Goal: Task Accomplishment & Management: Complete application form

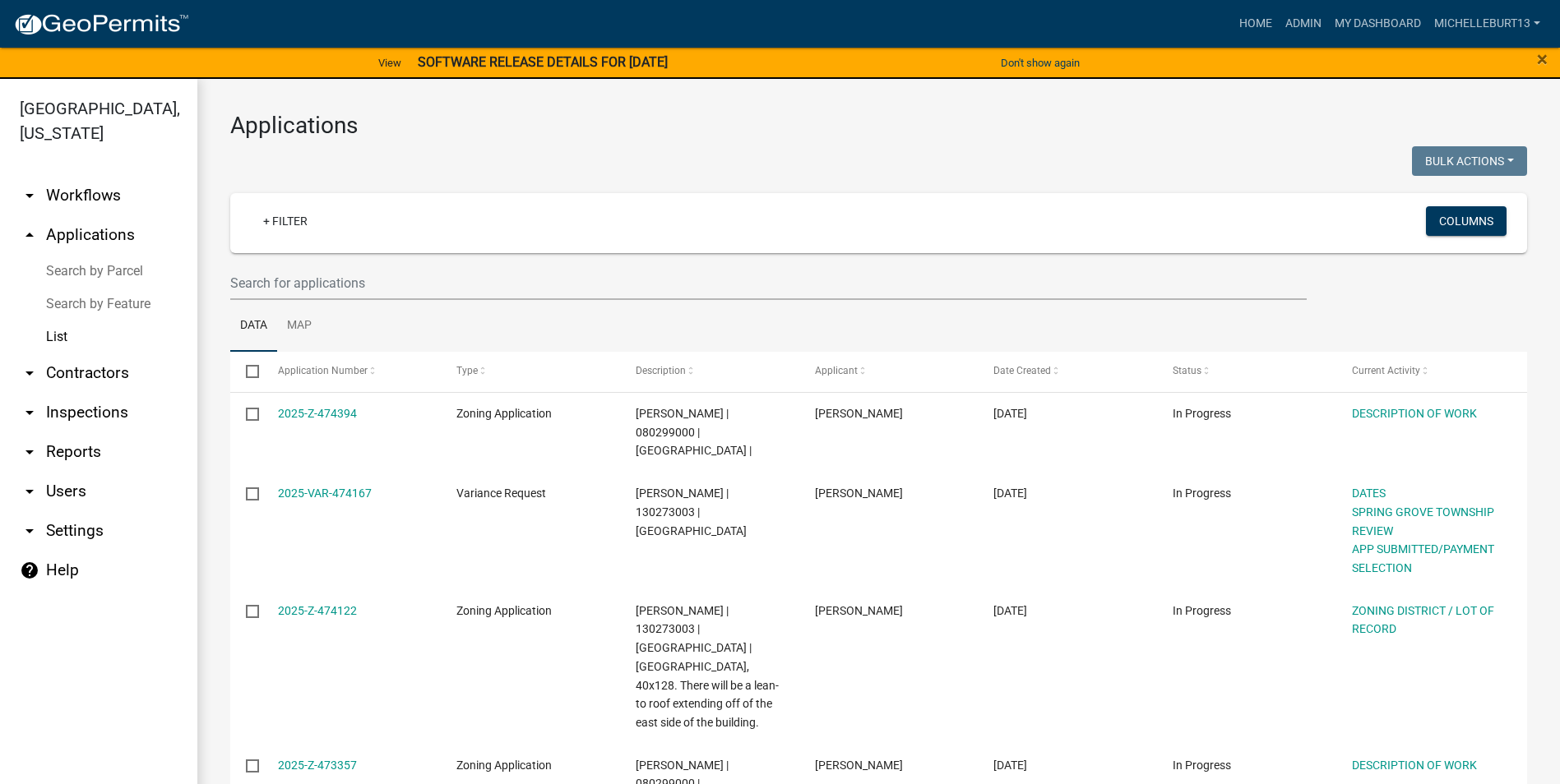
select select "3: 100"
click at [1369, 26] on link "My Dashboard" at bounding box center [1378, 23] width 100 height 31
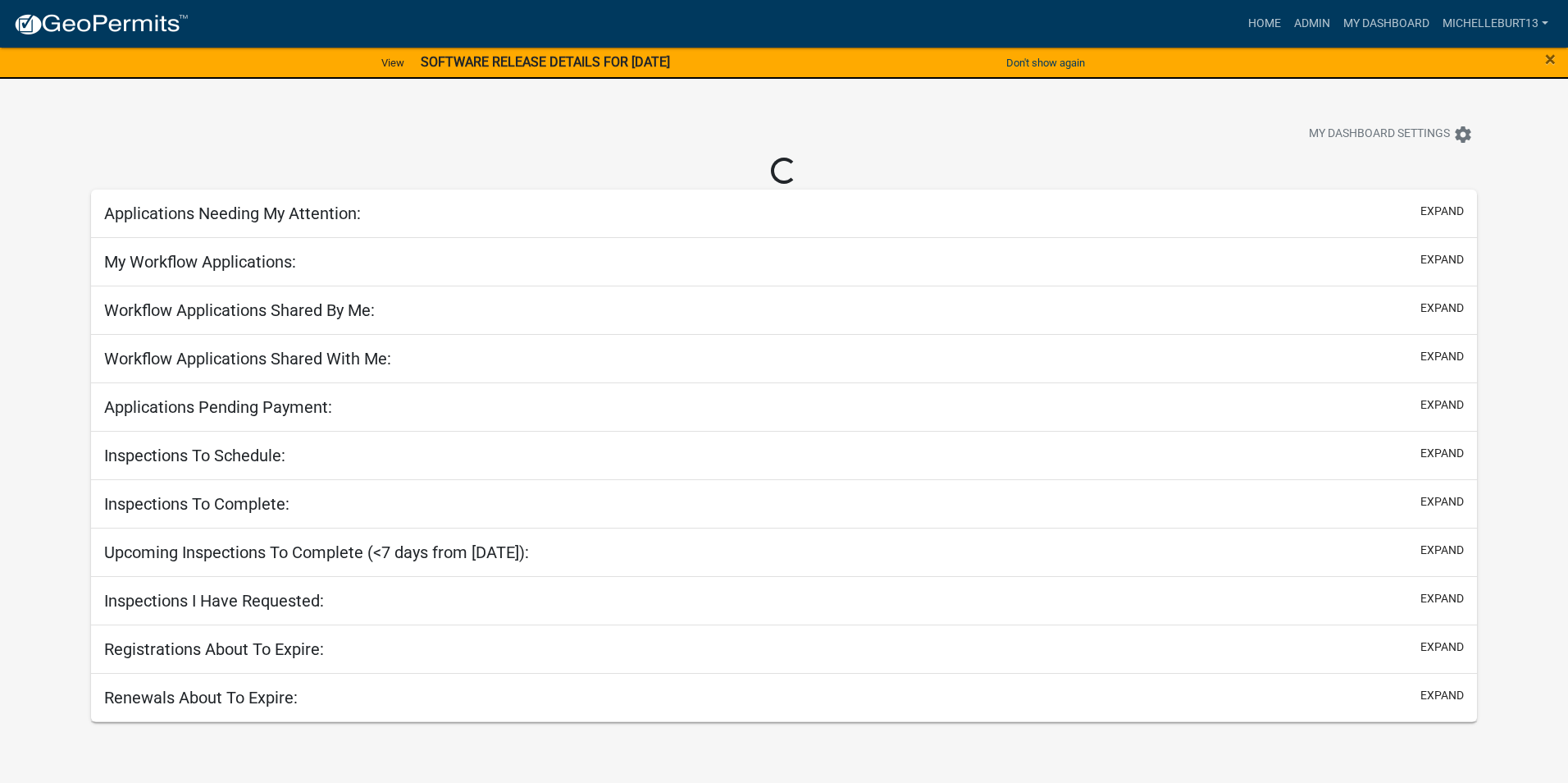
select select "3: 100"
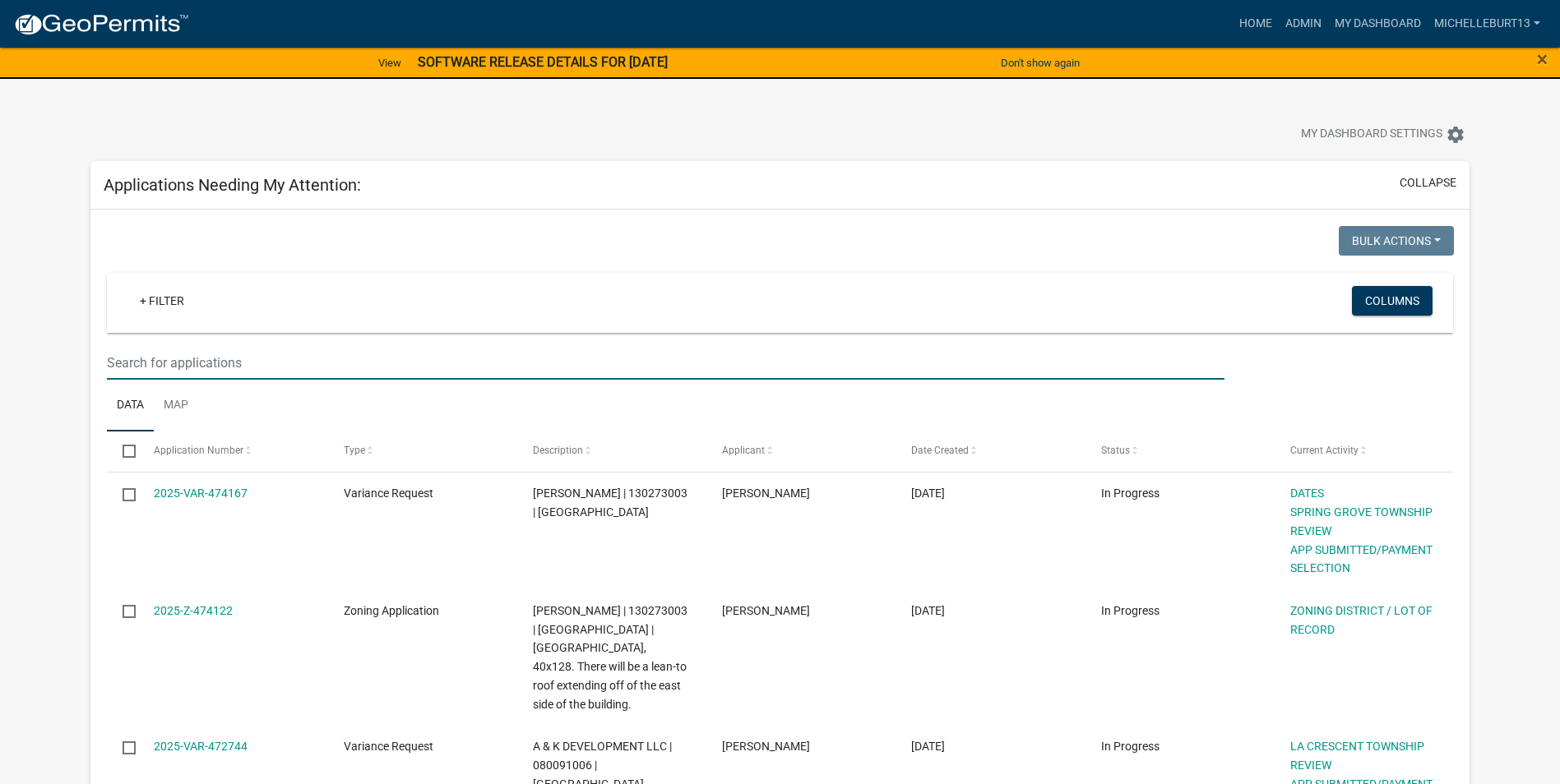
click at [215, 358] on input "text" at bounding box center [666, 363] width 1118 height 34
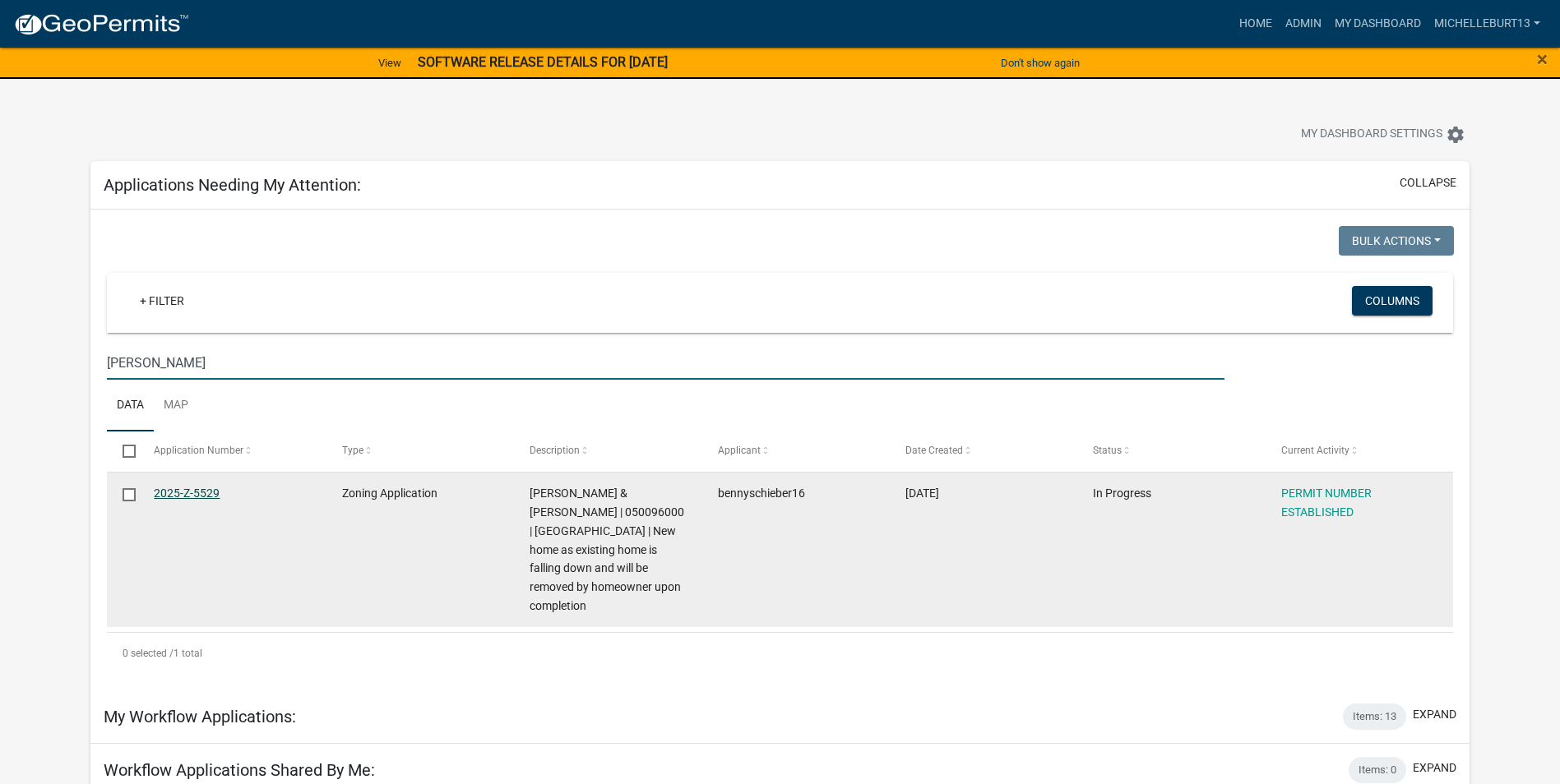
type input "[PERSON_NAME]"
click at [194, 493] on link "2025-Z-5529" at bounding box center [187, 493] width 66 height 13
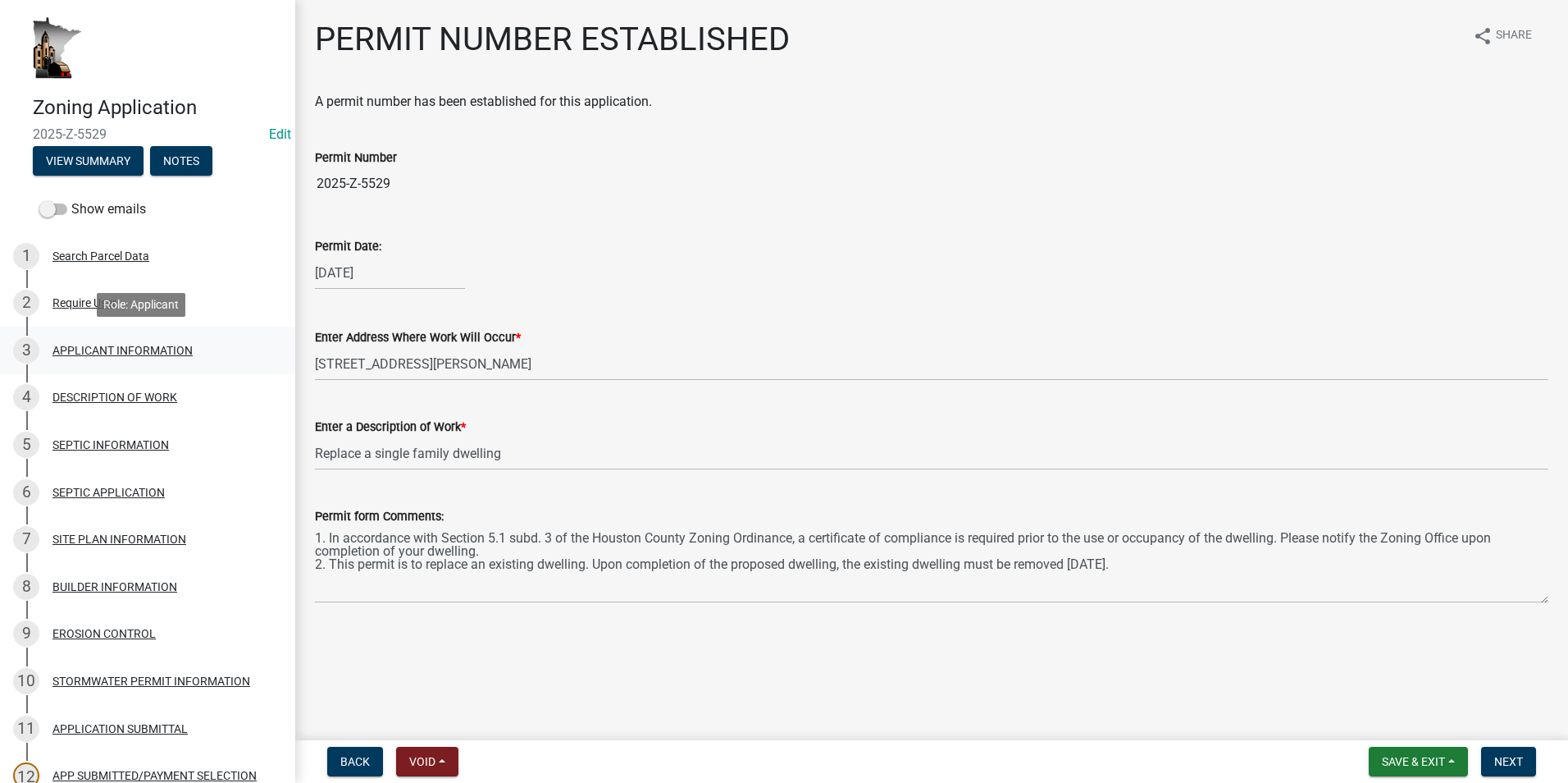
click at [102, 348] on div "APPLICANT INFORMATION" at bounding box center [122, 351] width 140 height 12
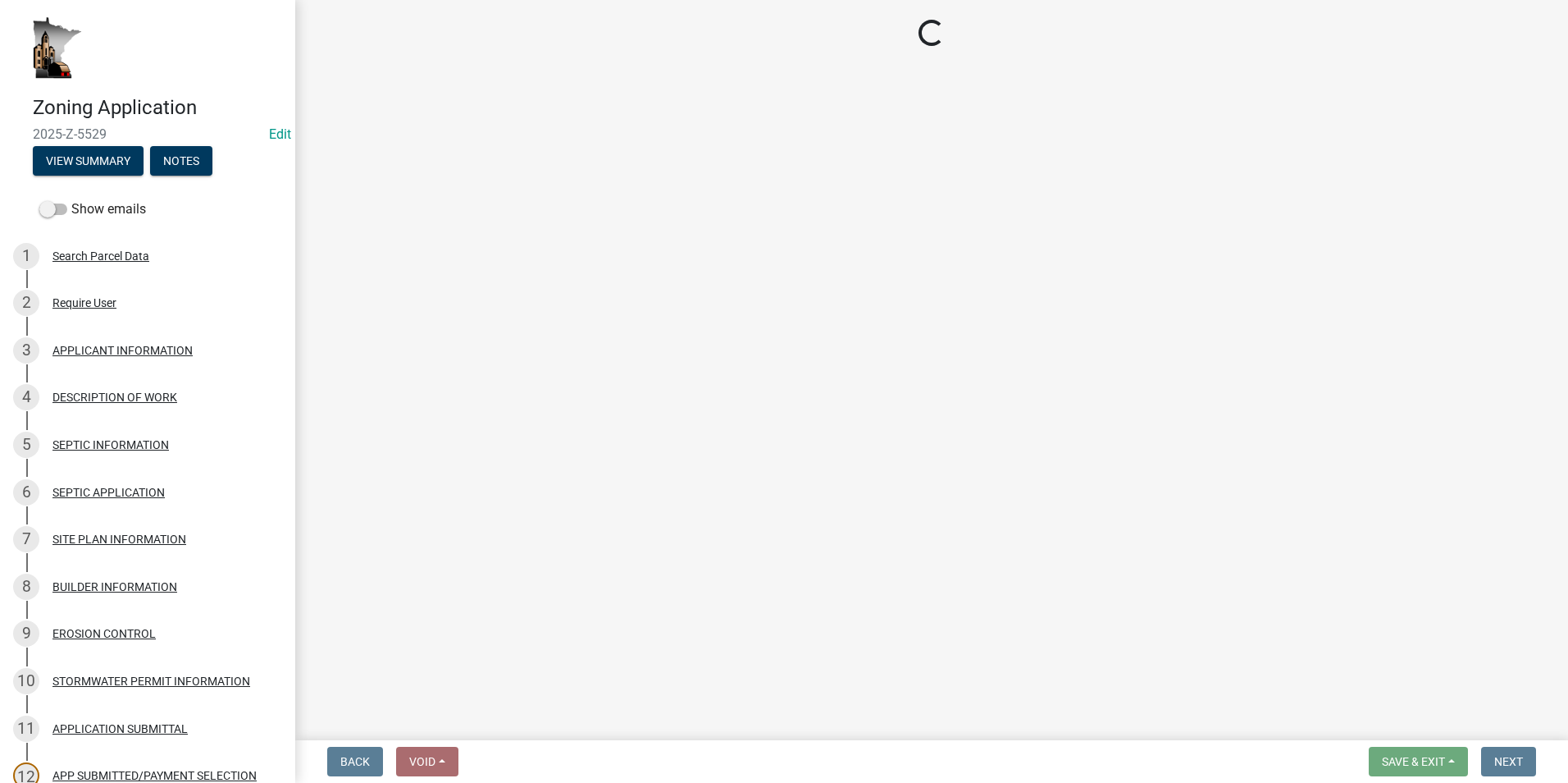
select select "f73bc555-2faa-4207-ba45-c8fa17744791"
select select "fe61b760-edb6-489e-bd8d-a795f346a382"
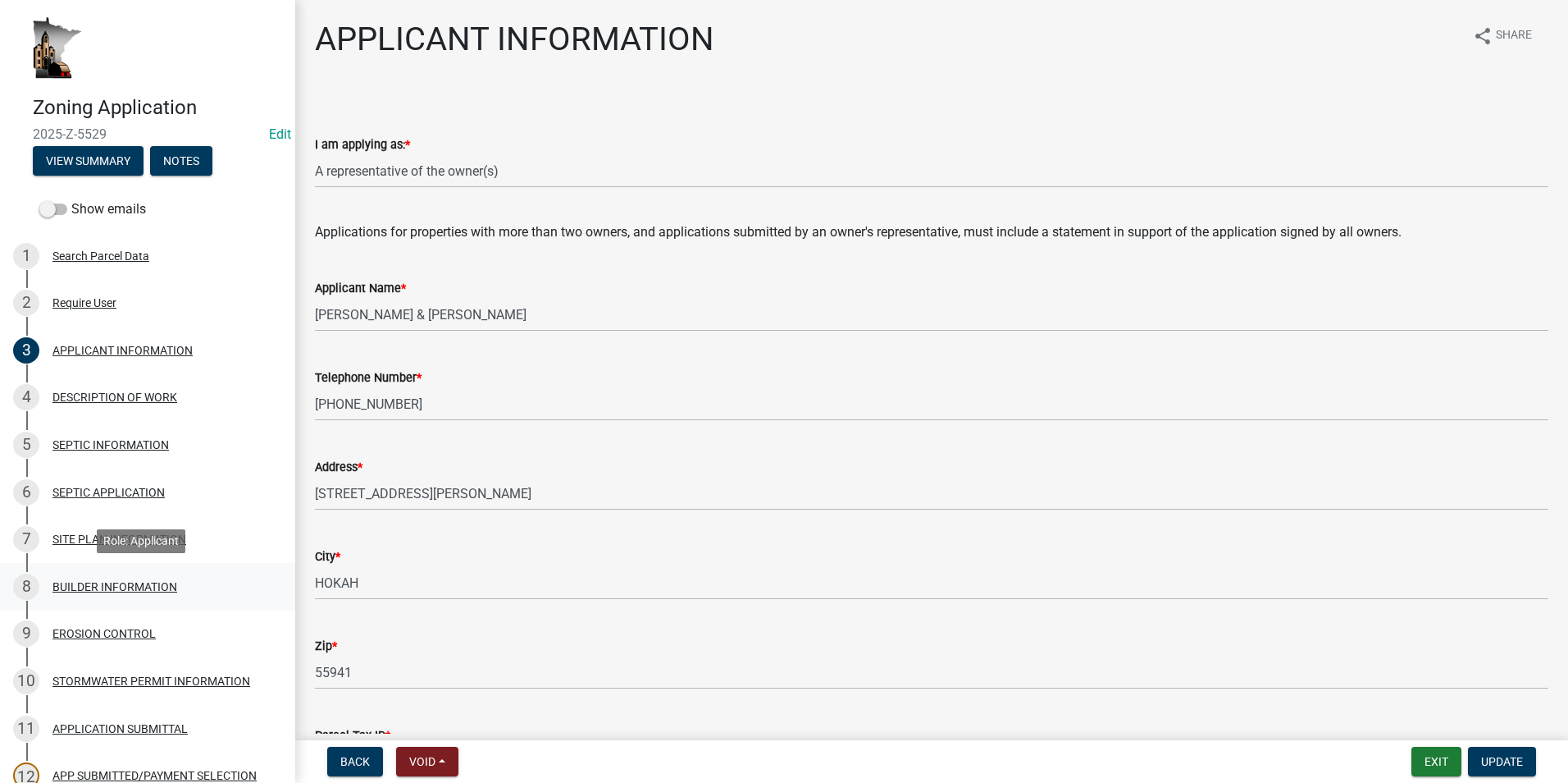
click at [142, 582] on div "BUILDER INFORMATION" at bounding box center [114, 587] width 124 height 12
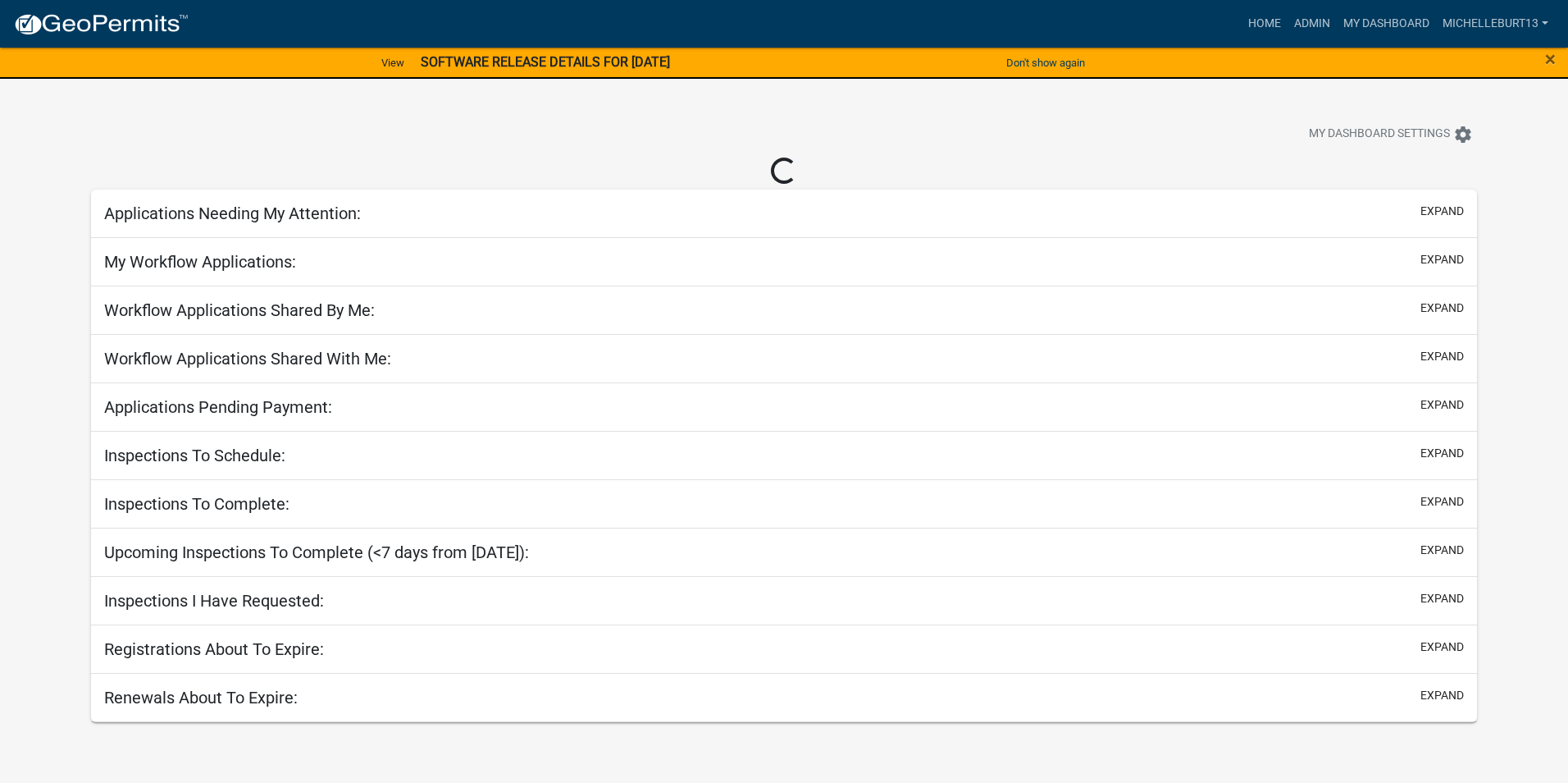
select select "3: 100"
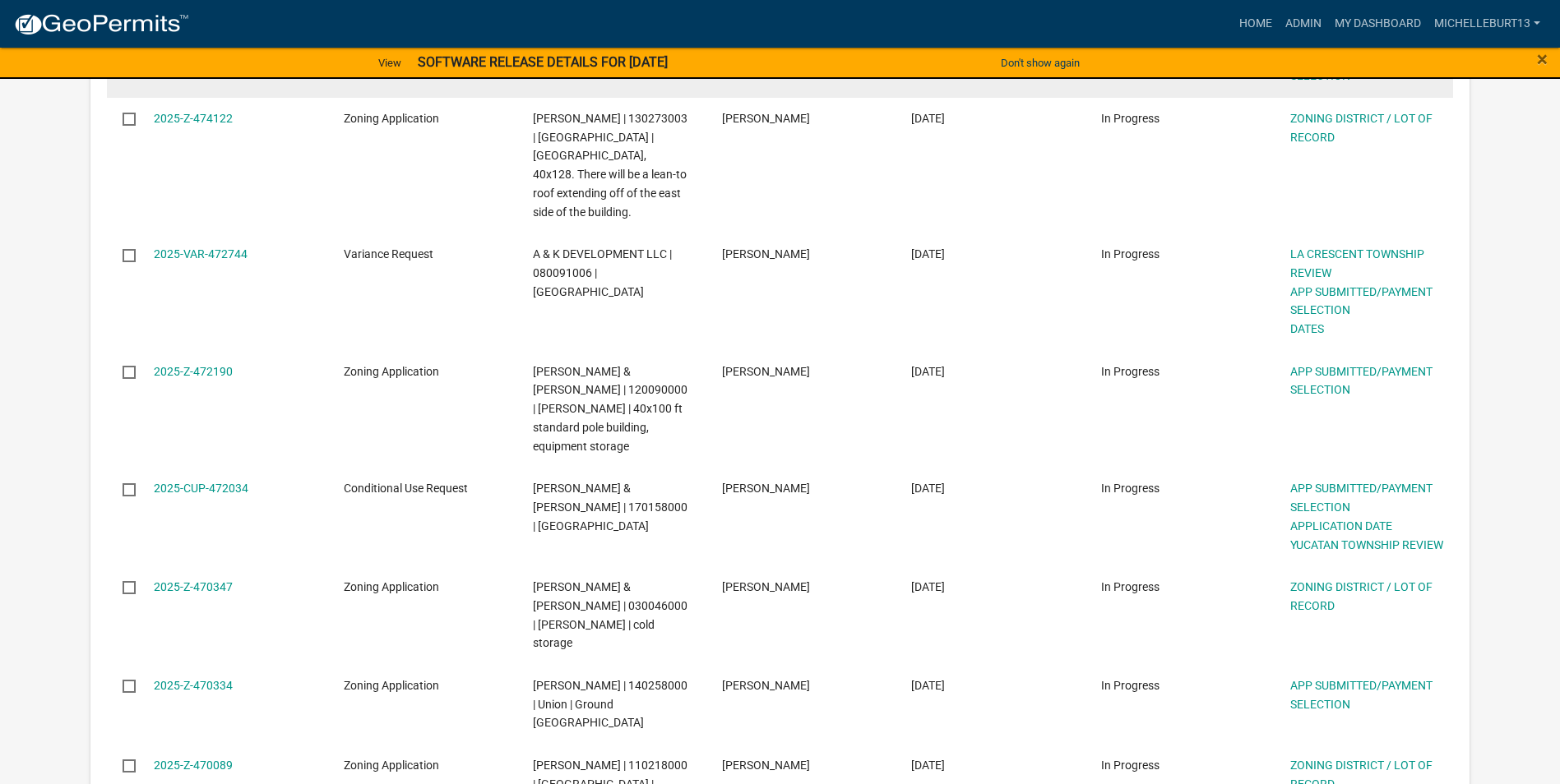
scroll to position [493, 0]
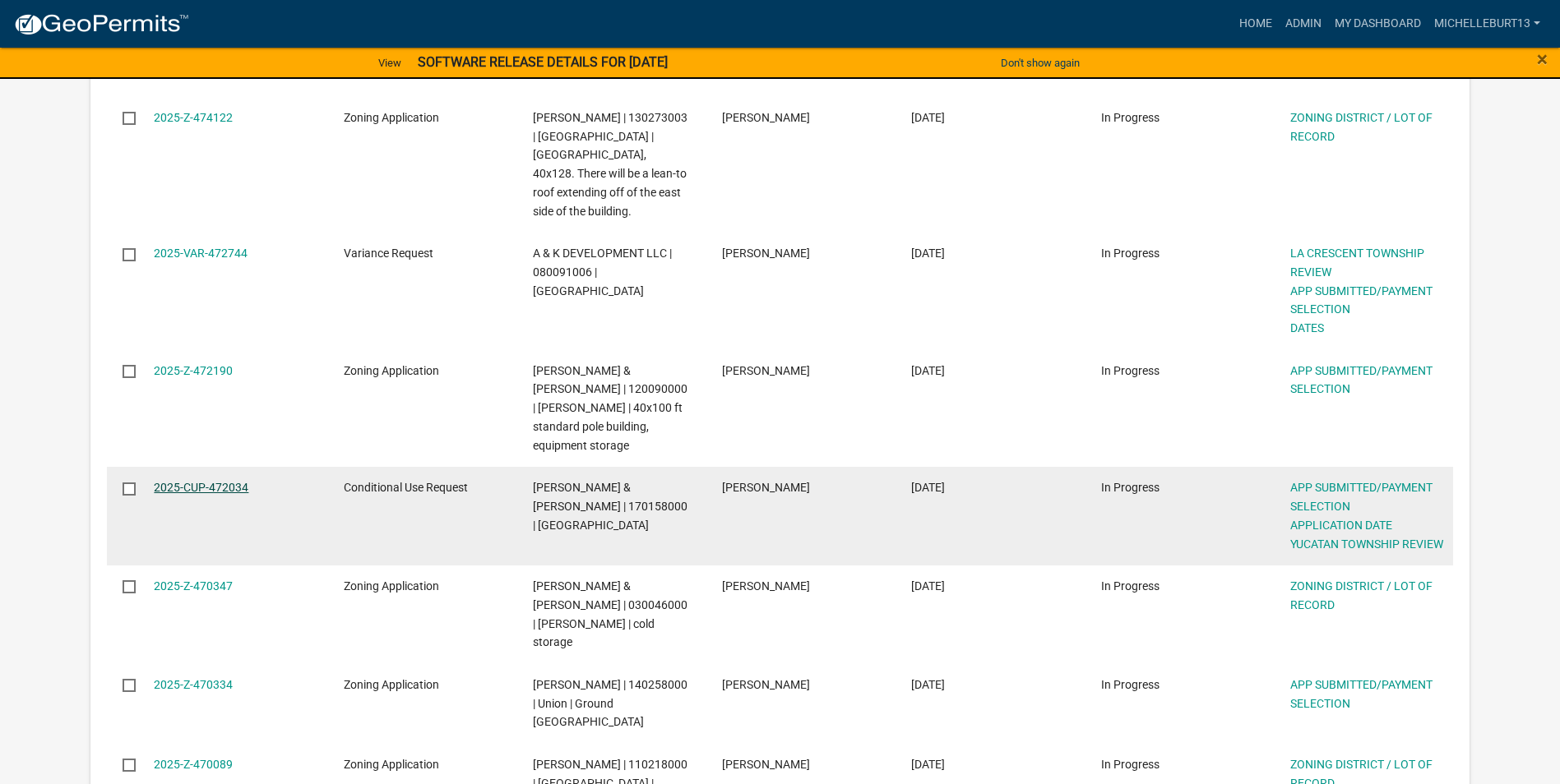
click at [221, 481] on link "2025-CUP-472034" at bounding box center [201, 487] width 95 height 13
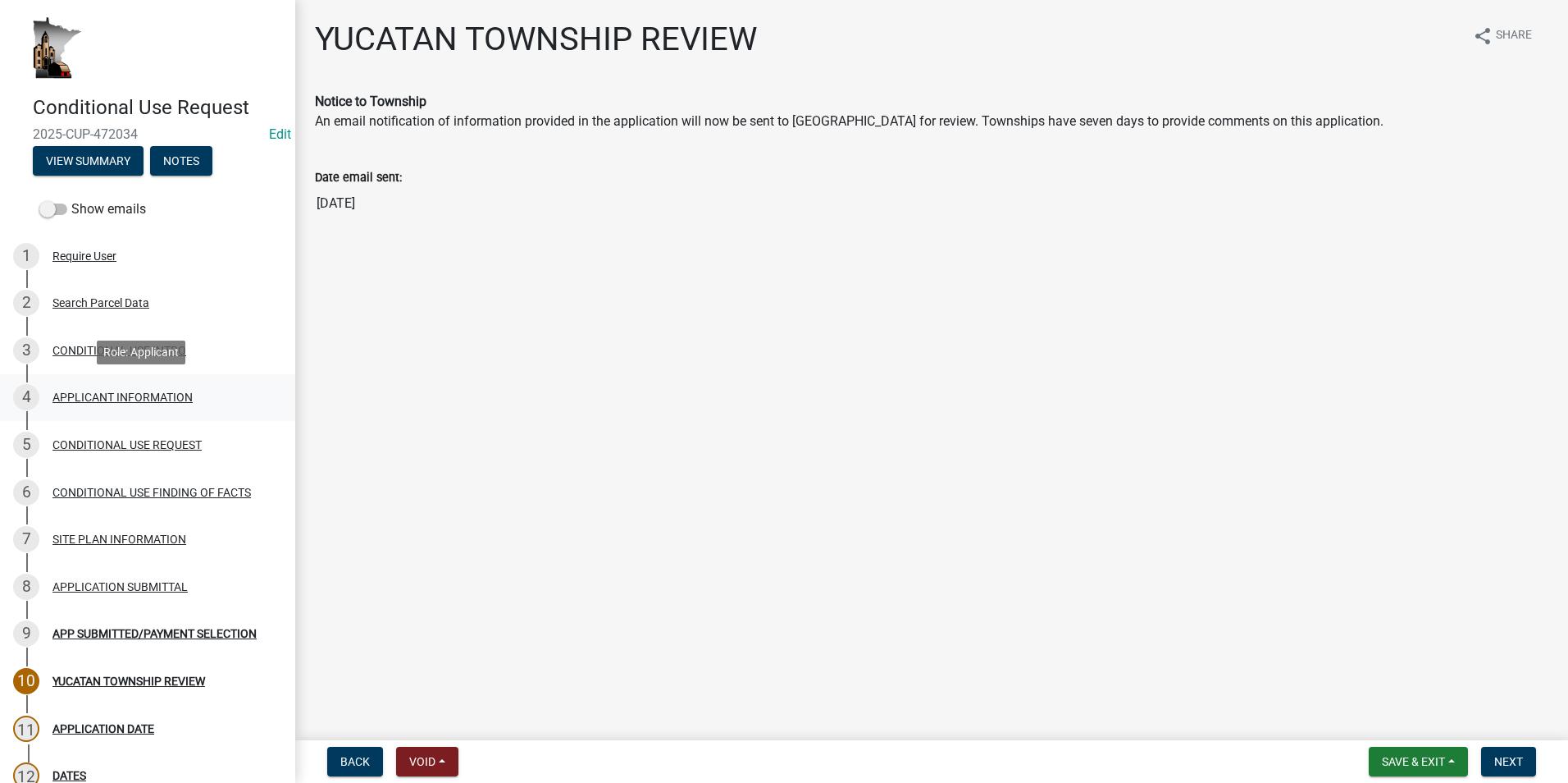
click at [156, 392] on div "APPLICANT INFORMATION" at bounding box center [122, 397] width 140 height 12
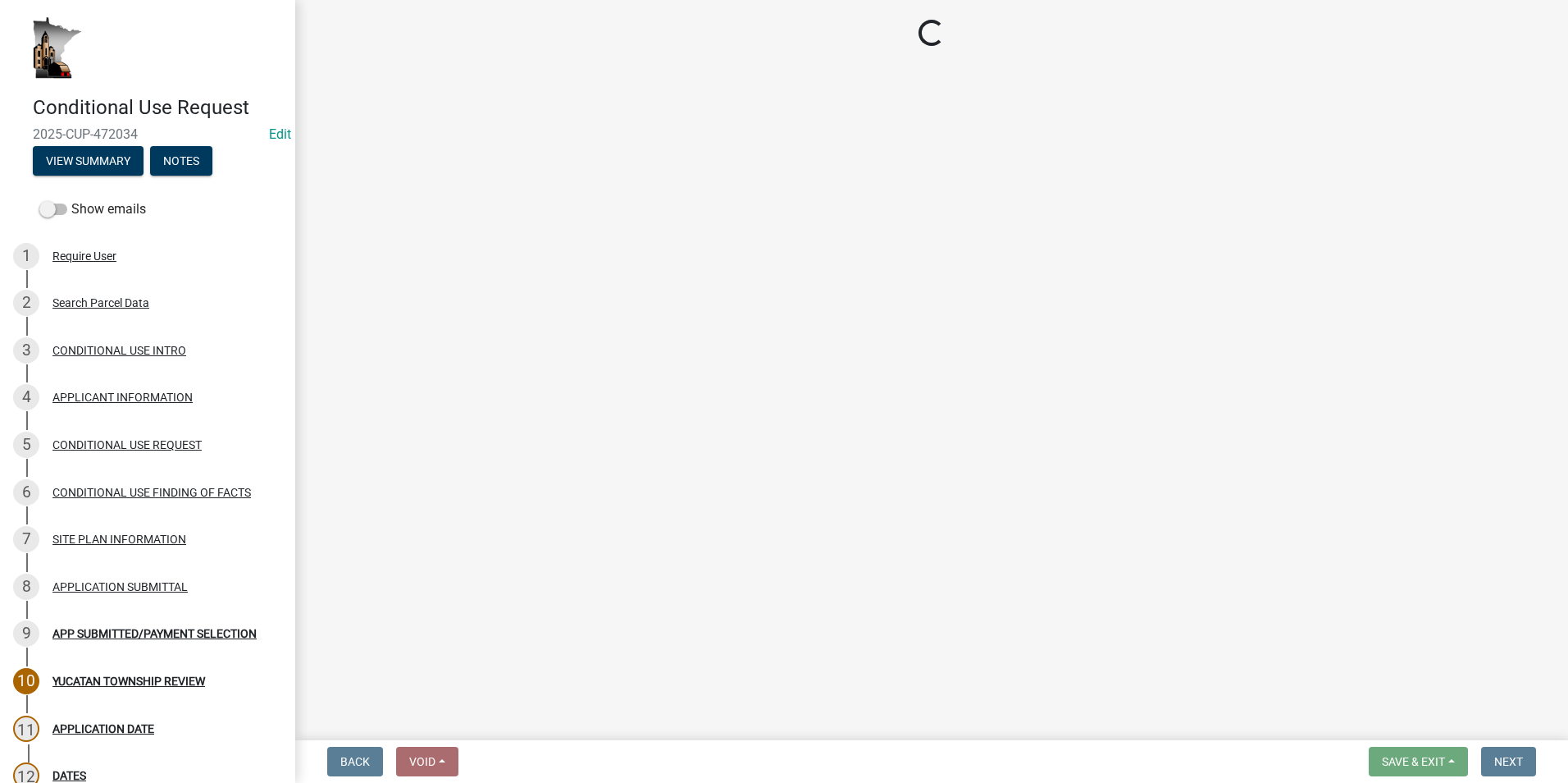
select select "9e1e8264-826e-489c-8877-360b4a057526"
select select "39b05979-2d03-46c4-a667-2a996b48b04b"
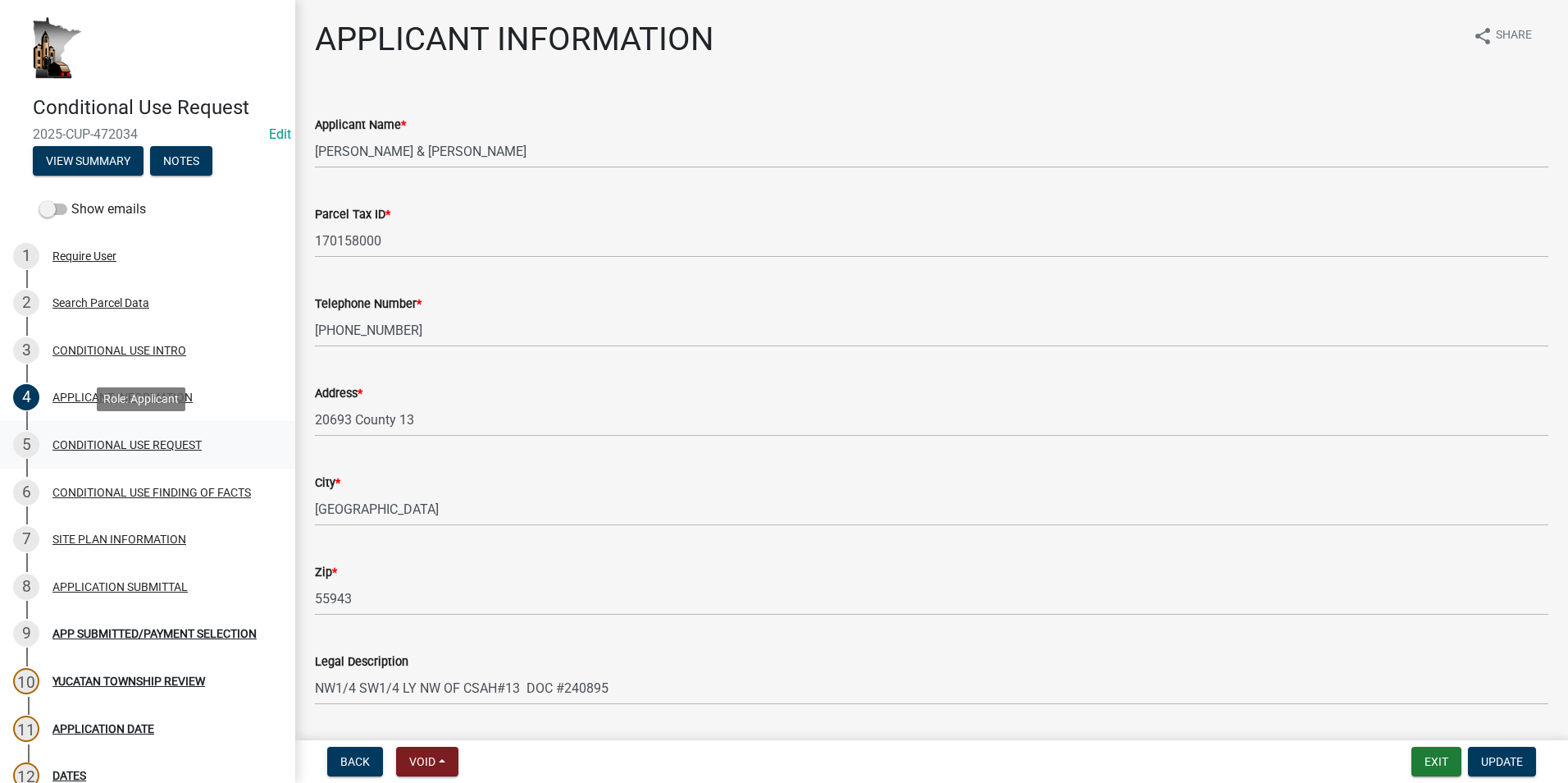
click at [142, 447] on div "CONDITIONAL USE REQUEST" at bounding box center [127, 445] width 149 height 12
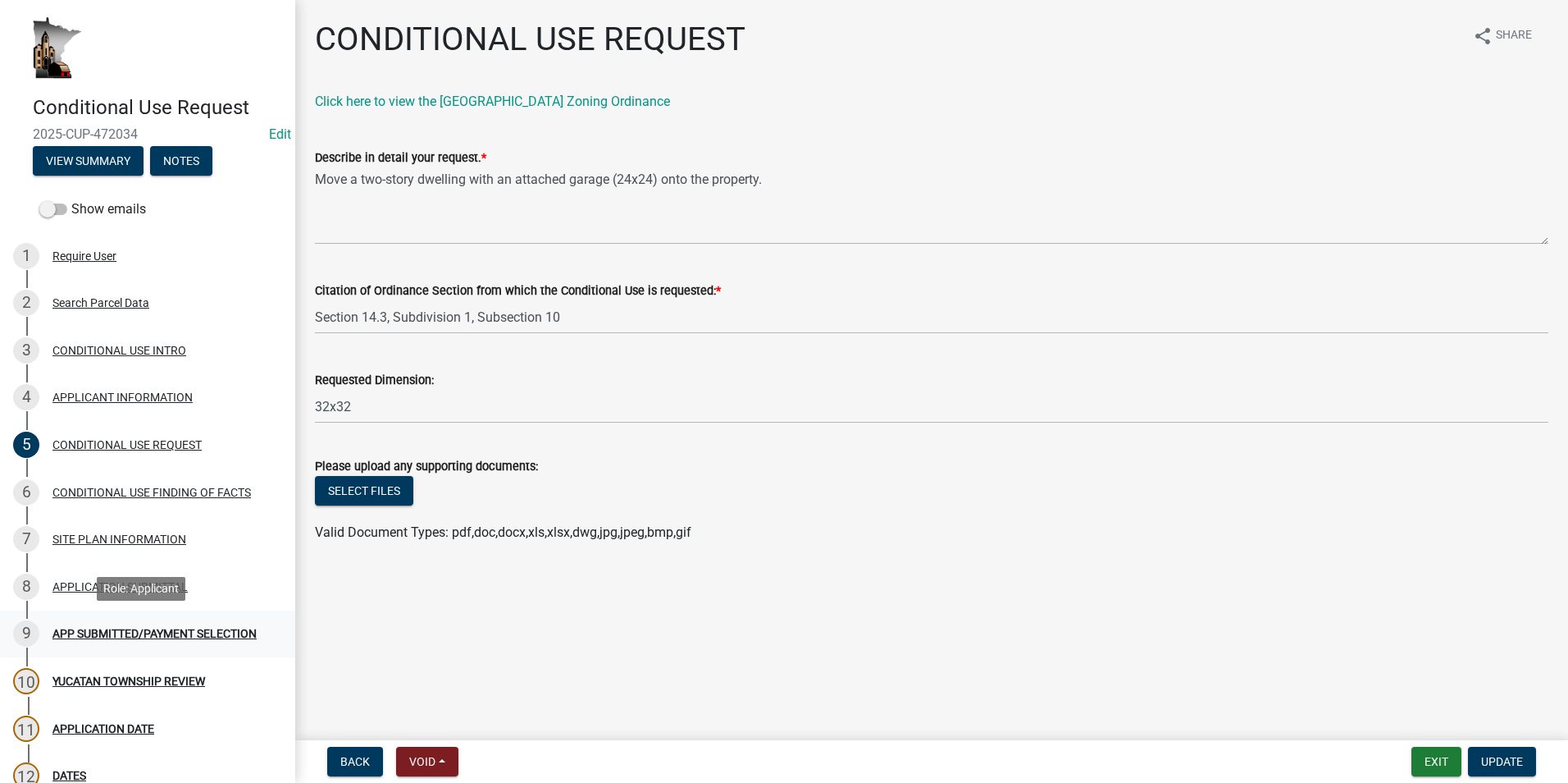
click at [118, 628] on div "APP SUBMITTED/PAYMENT SELECTION" at bounding box center [154, 634] width 204 height 12
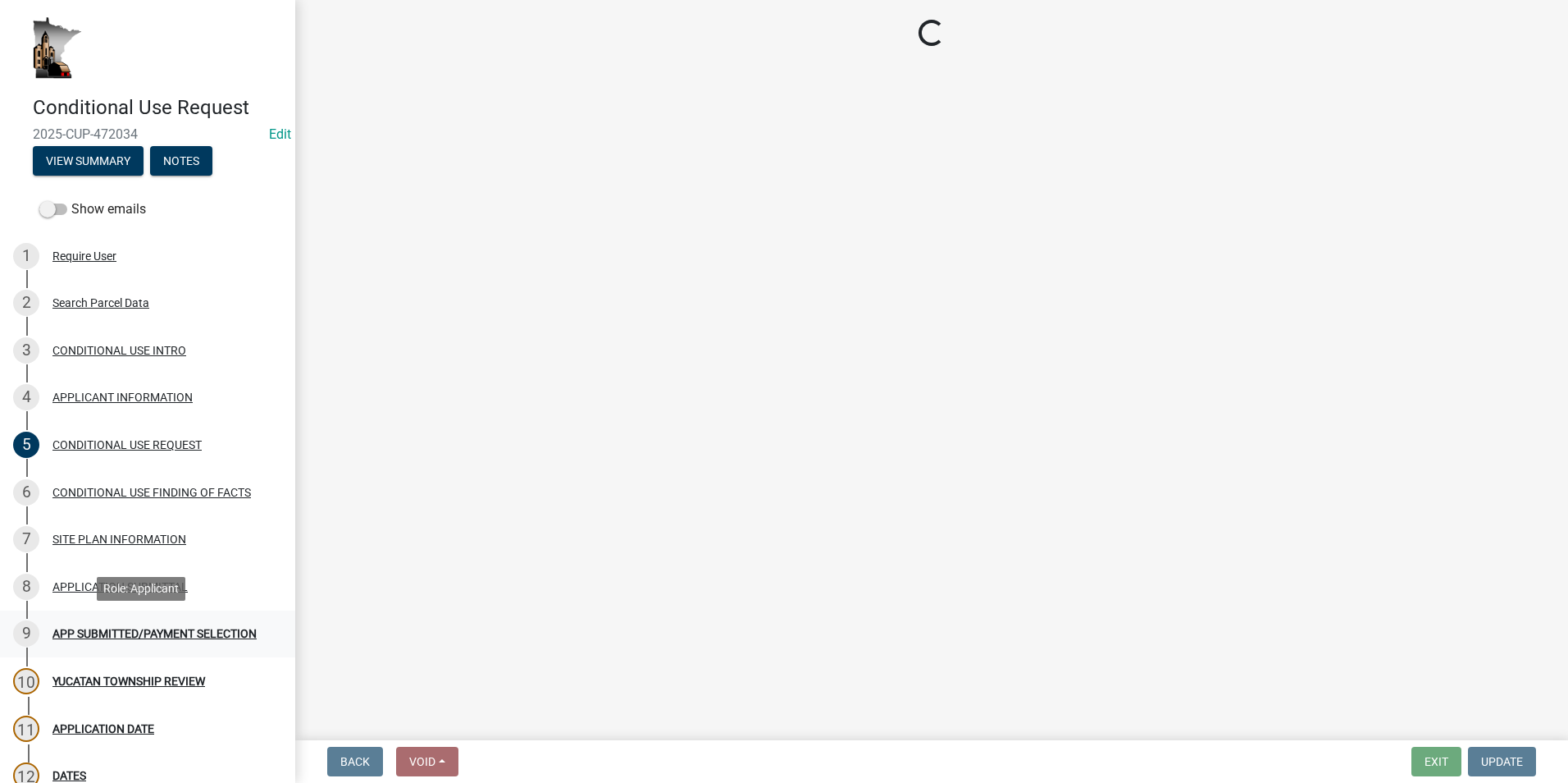
select select "2: 1"
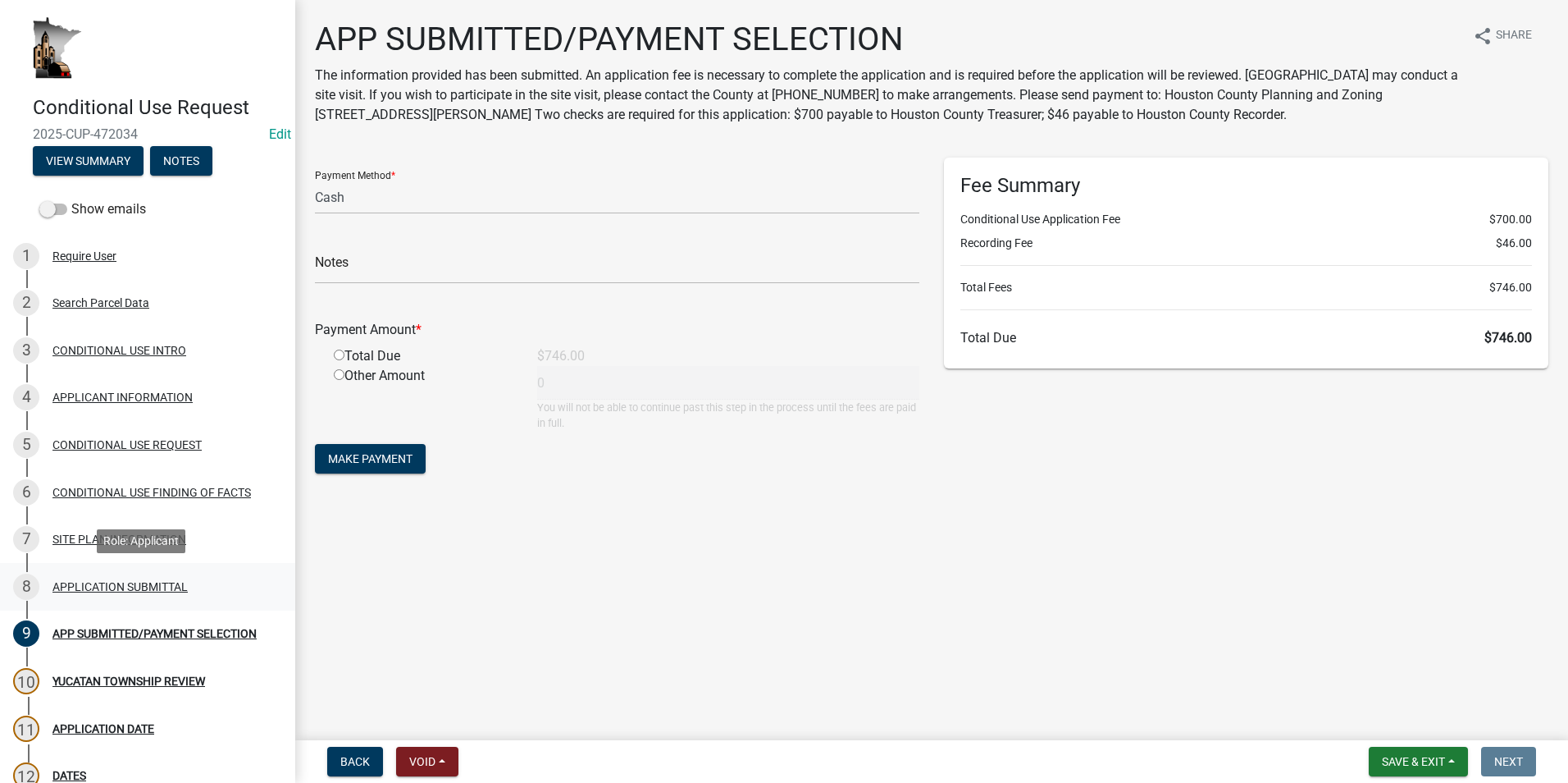
click at [76, 590] on div "APPLICATION SUBMITTAL" at bounding box center [120, 587] width 135 height 12
